Goal: Information Seeking & Learning: Learn about a topic

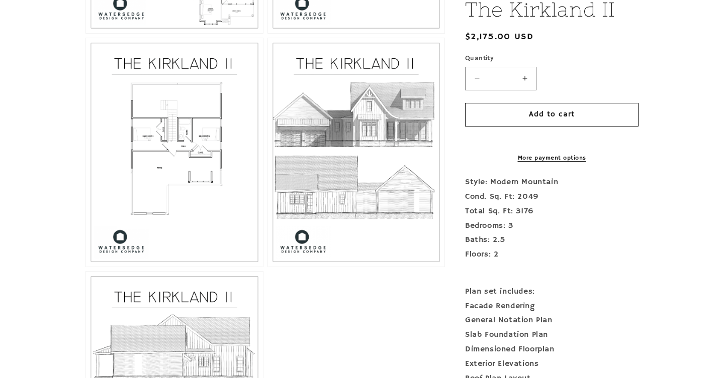
scroll to position [749, 0]
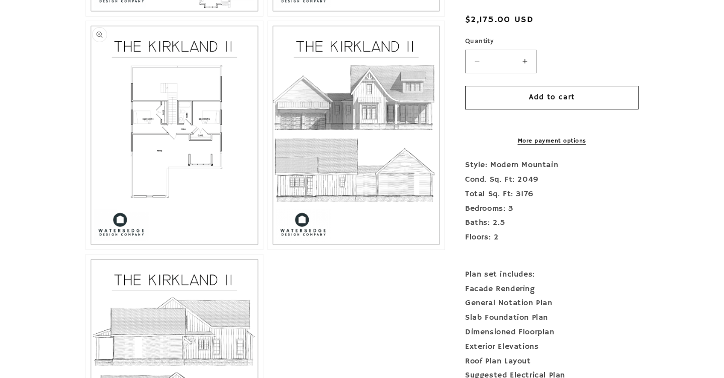
click at [86, 250] on button "Open media 4 in modal" at bounding box center [86, 250] width 0 height 0
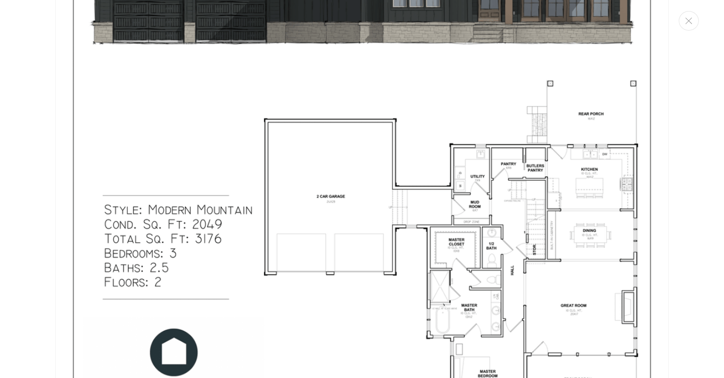
scroll to position [0, 0]
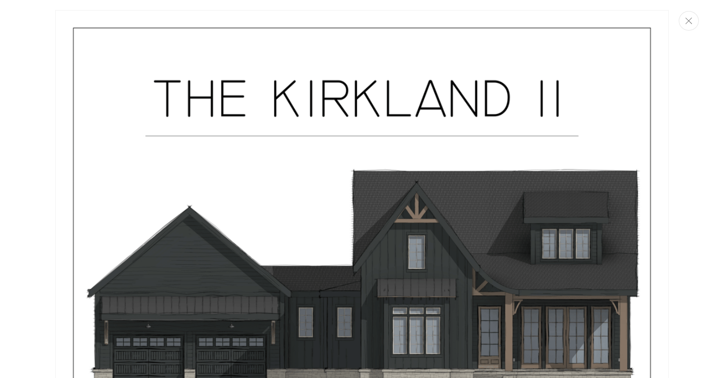
click at [686, 24] on button "Close" at bounding box center [689, 21] width 20 height 20
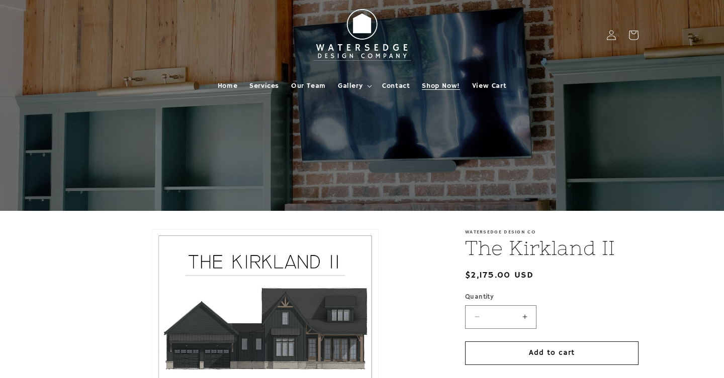
click at [430, 84] on span "Shop Now!" at bounding box center [441, 85] width 38 height 9
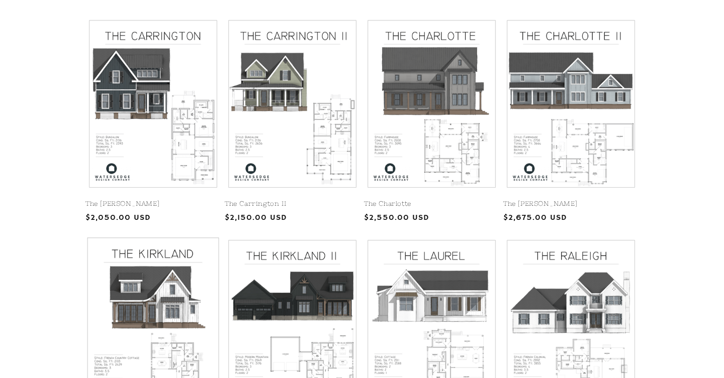
scroll to position [243, 0]
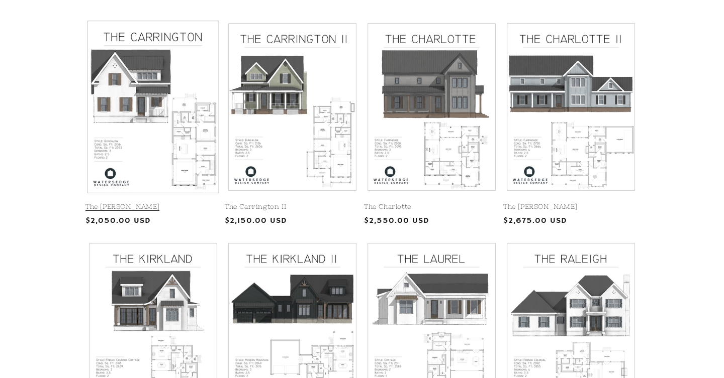
click at [170, 203] on link "The [PERSON_NAME]" at bounding box center [152, 207] width 135 height 9
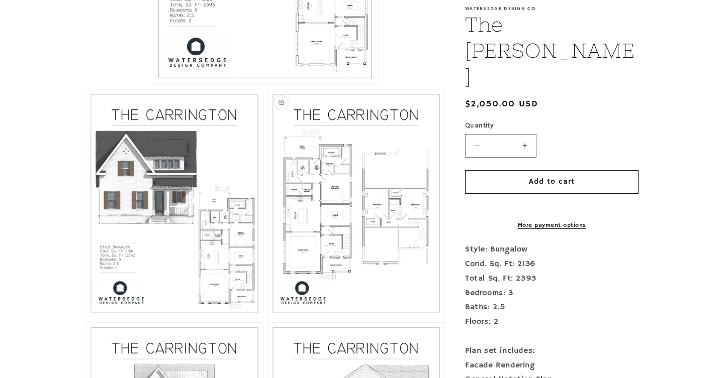
scroll to position [437, 0]
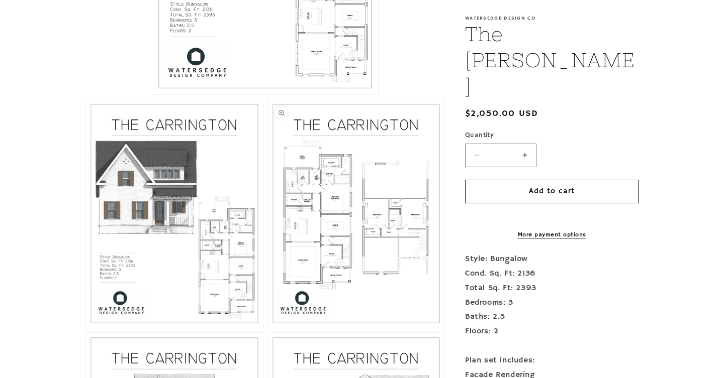
click at [268, 328] on button "Open media 3 in modal" at bounding box center [268, 328] width 0 height 0
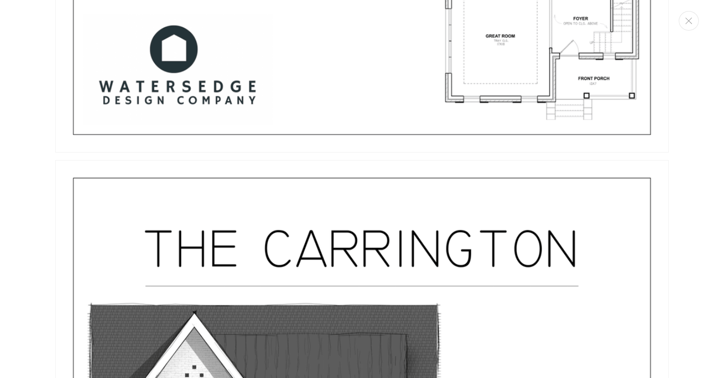
scroll to position [0, 0]
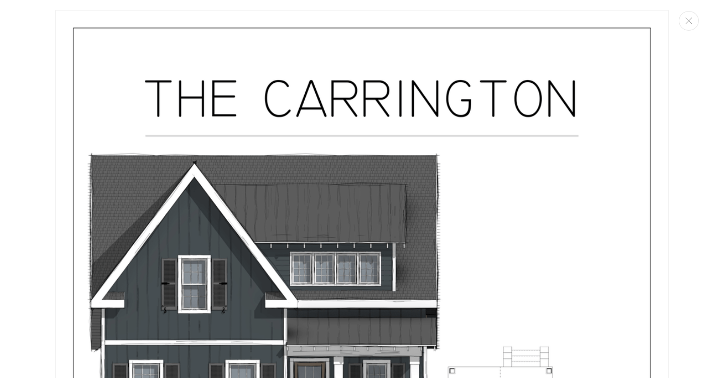
click at [694, 29] on div "Media gallery" at bounding box center [362, 189] width 724 height 378
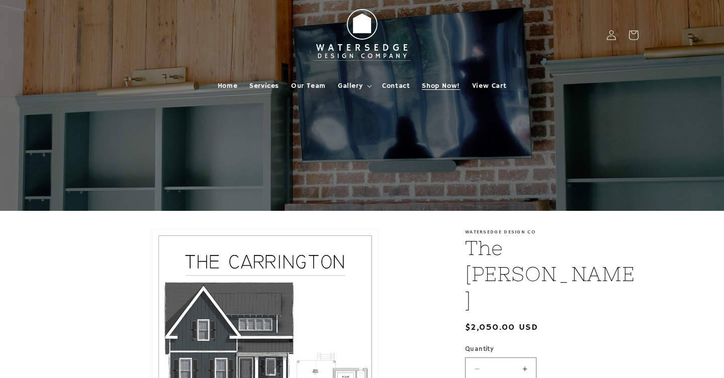
click at [435, 80] on link "Shop Now!" at bounding box center [441, 85] width 50 height 21
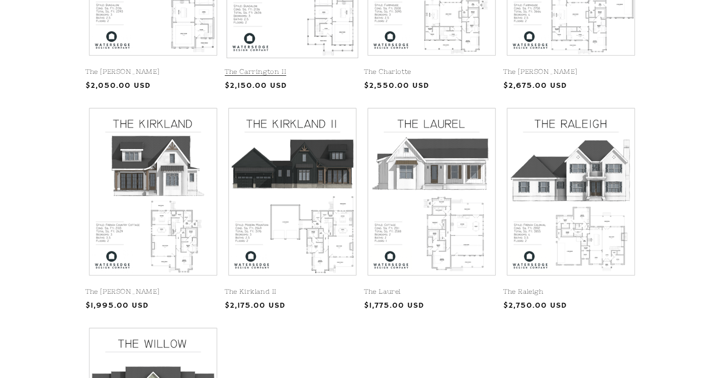
scroll to position [392, 0]
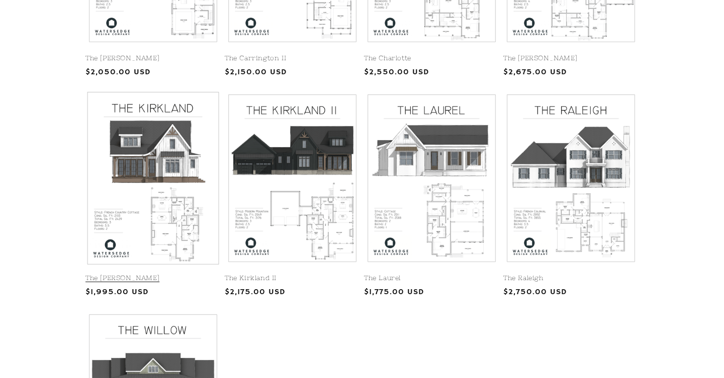
click at [147, 274] on link "The [PERSON_NAME]" at bounding box center [152, 278] width 135 height 9
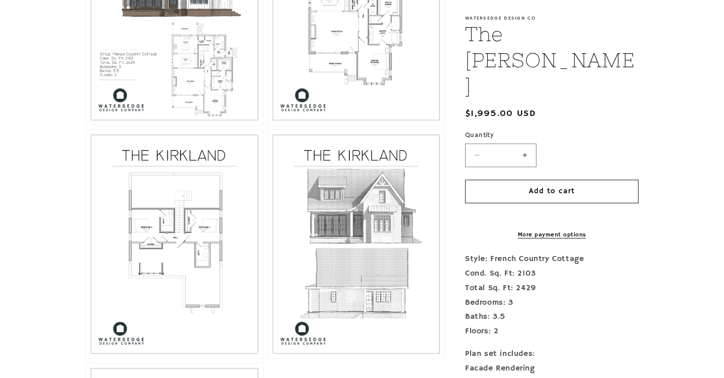
scroll to position [617, 0]
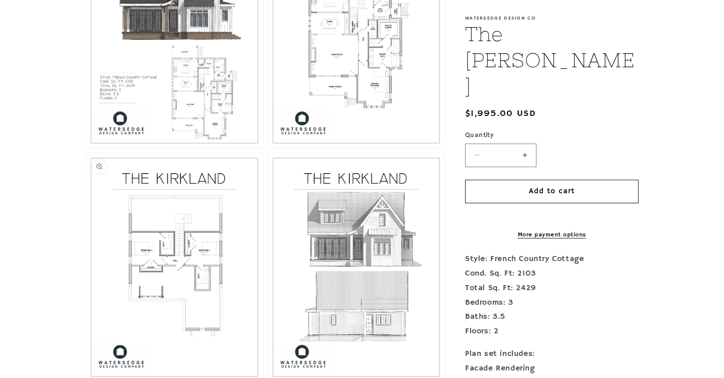
click at [86, 378] on button "Open media 4 in modal" at bounding box center [86, 382] width 0 height 0
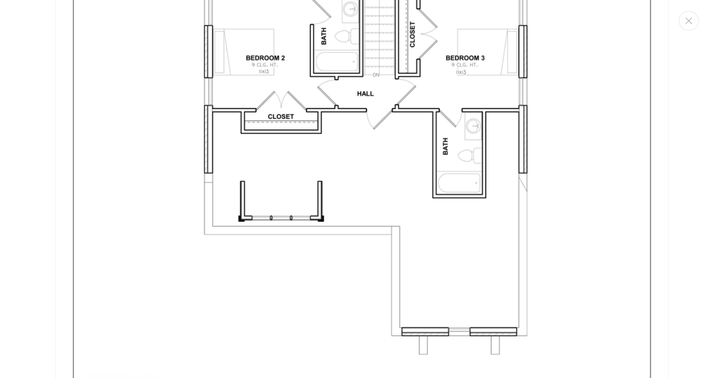
scroll to position [2704, 0]
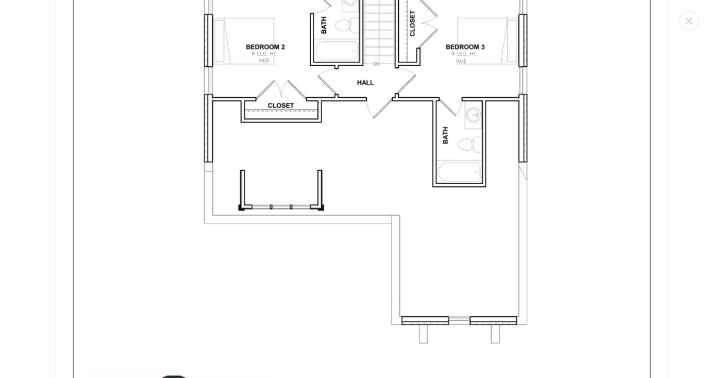
click at [279, 191] on img "Media gallery" at bounding box center [361, 106] width 613 height 794
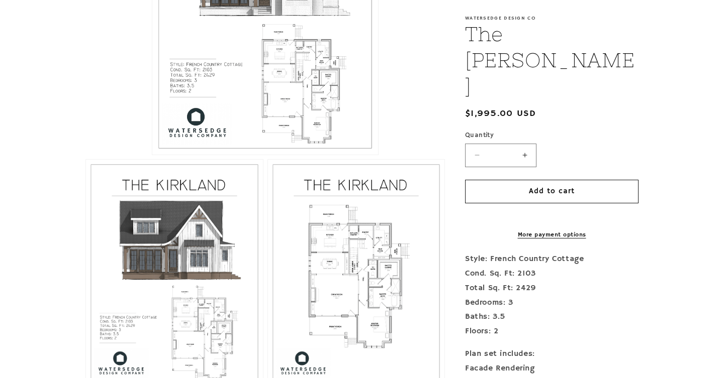
scroll to position [0, 0]
